Goal: Task Accomplishment & Management: Manage account settings

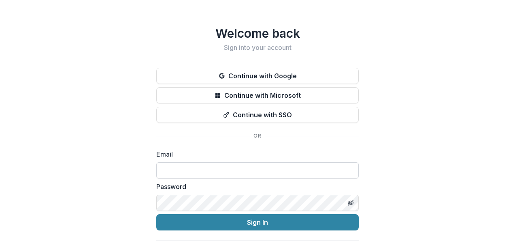
click at [221, 170] on input at bounding box center [257, 170] width 202 height 16
type input "**********"
click at [156, 214] on button "Sign In" at bounding box center [257, 222] width 202 height 16
click at [294, 166] on input "*" at bounding box center [257, 170] width 202 height 16
type input "**********"
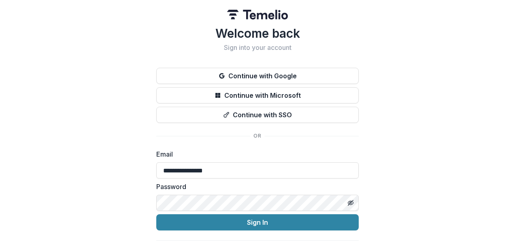
click at [156, 214] on button "Sign In" at bounding box center [257, 222] width 202 height 16
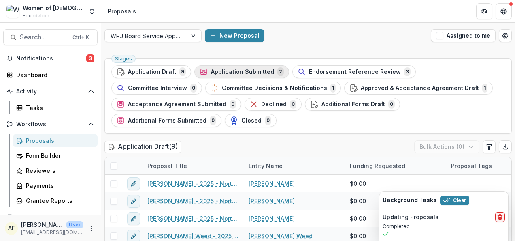
click at [237, 69] on span "Application Submitted" at bounding box center [242, 71] width 63 height 7
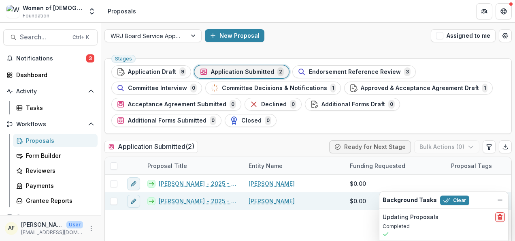
click at [204, 201] on link "[PERSON_NAME] - 2025 - North American Board Service Application 2026" at bounding box center [199, 200] width 80 height 9
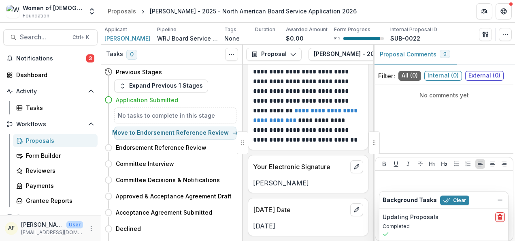
scroll to position [6530, 0]
click at [53, 56] on span "Notifications" at bounding box center [51, 58] width 70 height 7
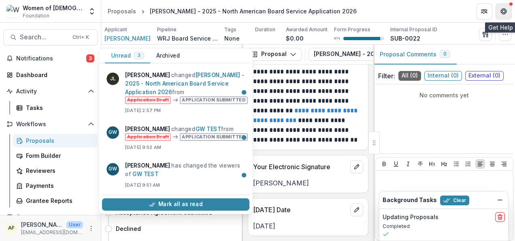
click at [508, 7] on button "Get Help" at bounding box center [504, 11] width 16 height 16
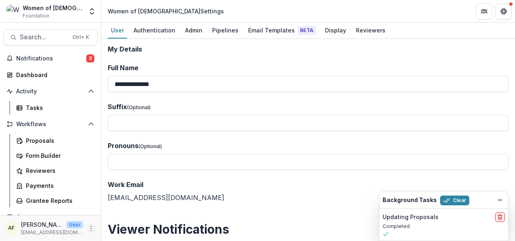
click at [92, 227] on icon "More" at bounding box center [91, 228] width 6 height 6
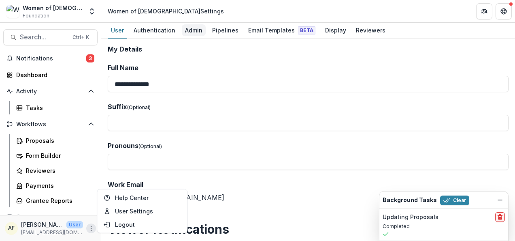
click at [194, 26] on div "Admin" at bounding box center [194, 30] width 24 height 12
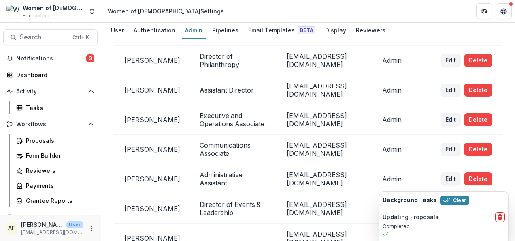
scroll to position [43, 0]
click at [498, 200] on icon "Dismiss" at bounding box center [500, 199] width 6 height 6
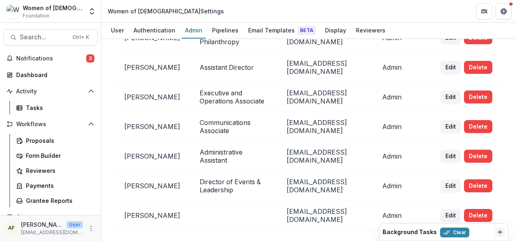
scroll to position [67, 0]
click at [445, 150] on button "Edit" at bounding box center [451, 155] width 20 height 13
select select "*****"
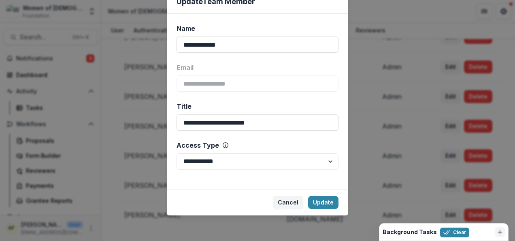
scroll to position [36, 0]
click at [247, 163] on select "**********" at bounding box center [258, 161] width 162 height 16
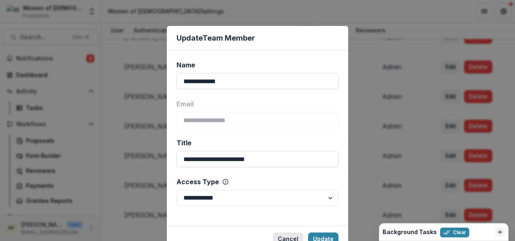
click at [292, 232] on button "Cancel" at bounding box center [288, 238] width 30 height 13
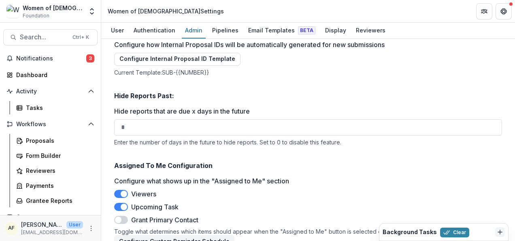
scroll to position [1245, 0]
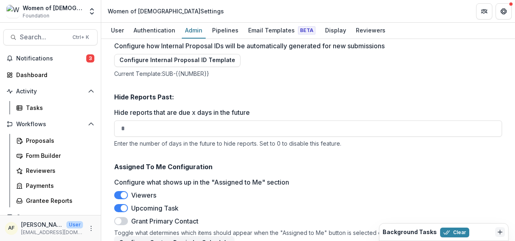
click at [307, 201] on div "Viewers Upcoming Task Grant Primary Contact" at bounding box center [308, 208] width 388 height 36
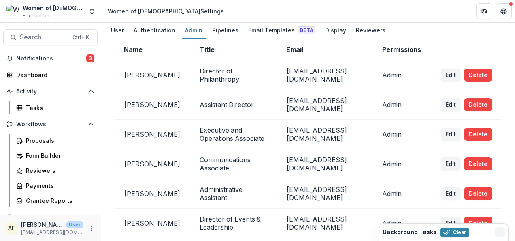
scroll to position [29, 0]
click at [479, 128] on button "Delete" at bounding box center [478, 134] width 28 height 13
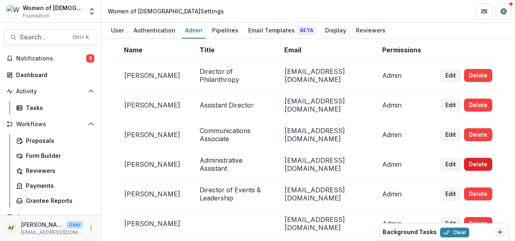
click at [479, 158] on button "Delete" at bounding box center [478, 164] width 28 height 13
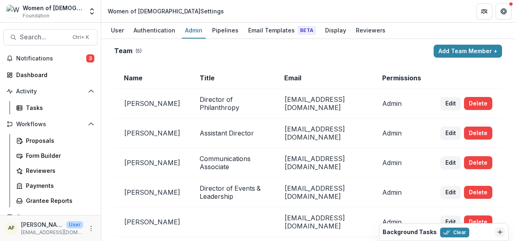
scroll to position [1, 0]
